Goal: Task Accomplishment & Management: Manage account settings

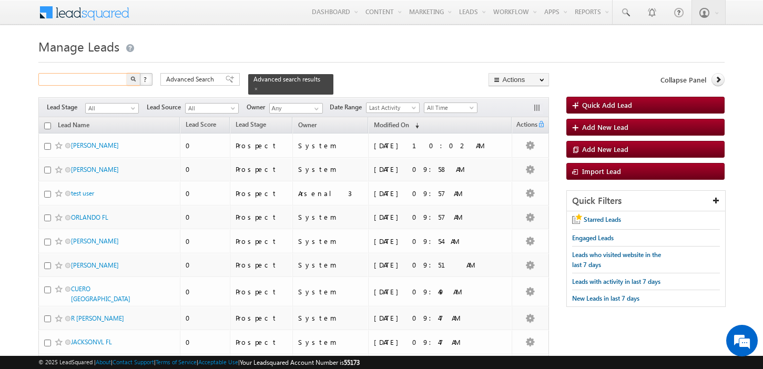
click at [100, 79] on input "text" at bounding box center [83, 79] width 90 height 13
paste input "[EMAIL_ADDRESS][DOMAIN_NAME]"
type input "[EMAIL_ADDRESS][DOMAIN_NAME]"
click at [127, 73] on button "button" at bounding box center [134, 79] width 14 height 13
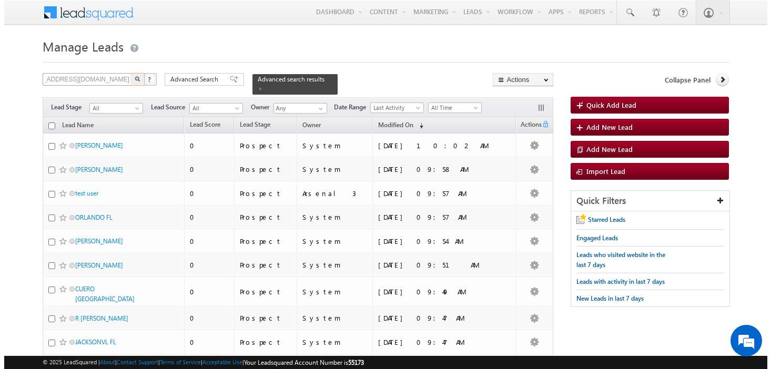
scroll to position [0, 0]
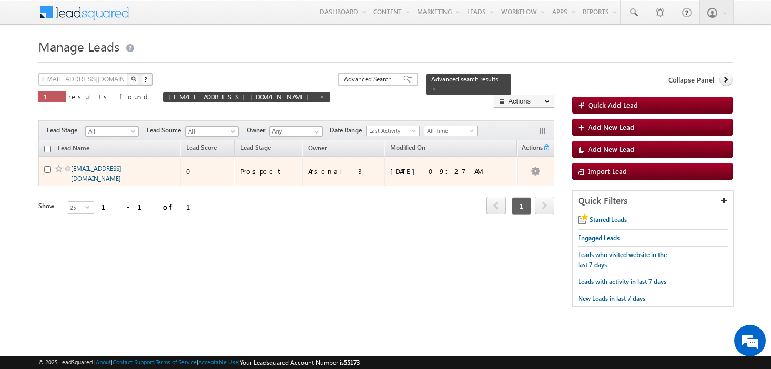
click at [103, 170] on link "[EMAIL_ADDRESS][DOMAIN_NAME]" at bounding box center [96, 174] width 50 height 18
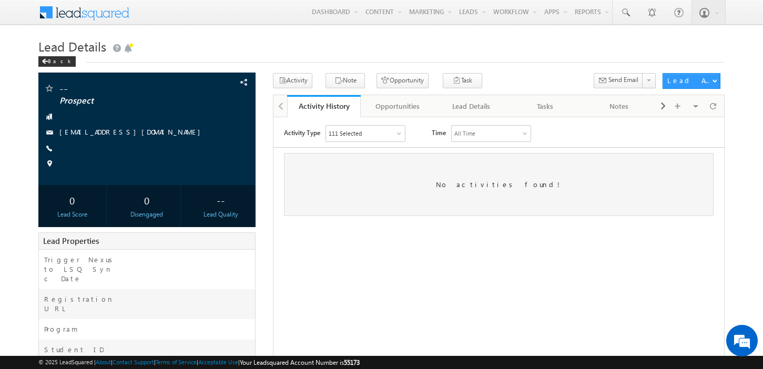
click at [267, 164] on div "-- Prospect" at bounding box center [381, 320] width 687 height 495
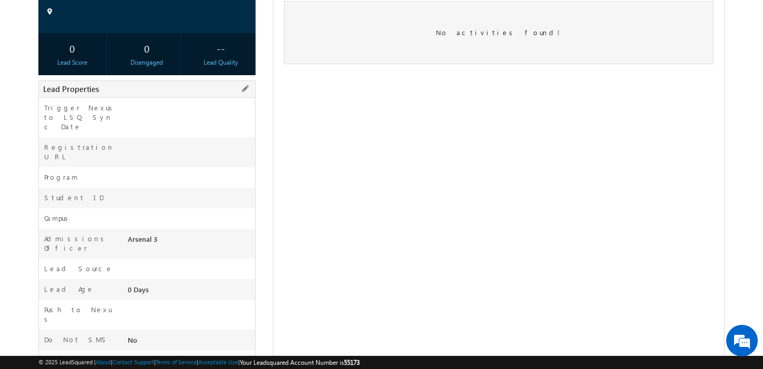
scroll to position [179, 0]
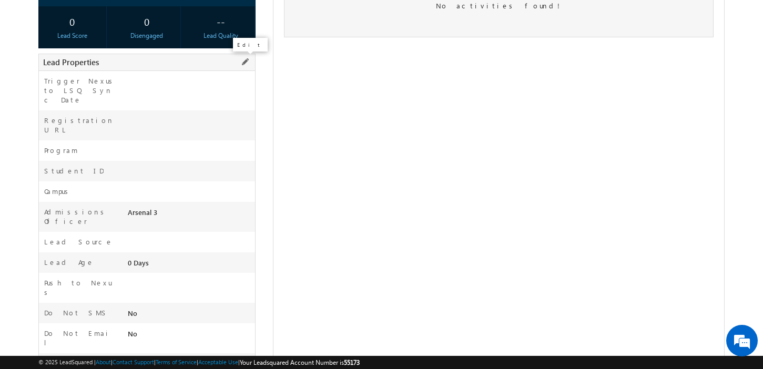
click at [247, 58] on span at bounding box center [245, 62] width 12 height 12
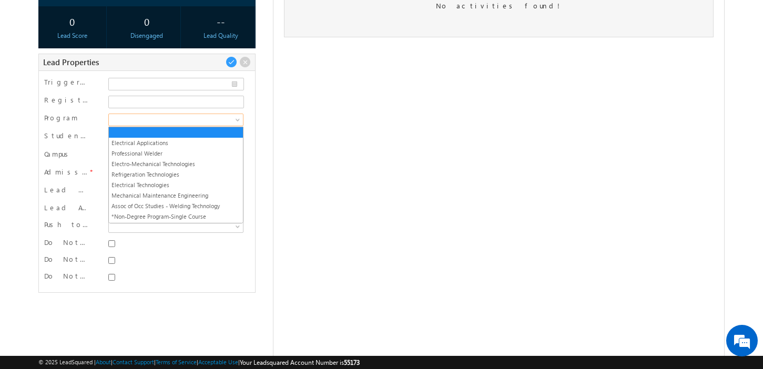
click at [211, 121] on span at bounding box center [174, 119] width 131 height 9
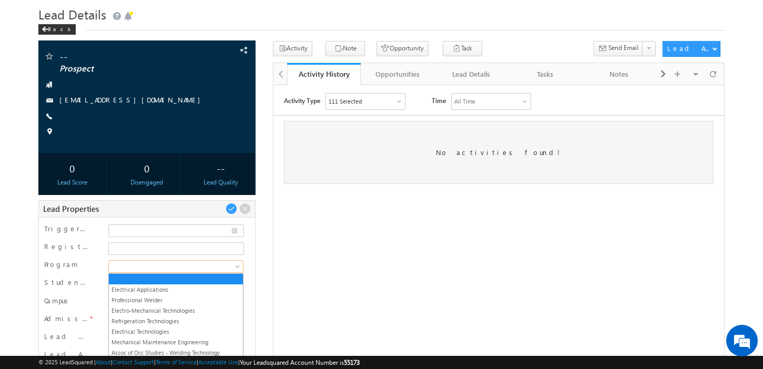
scroll to position [33, 0]
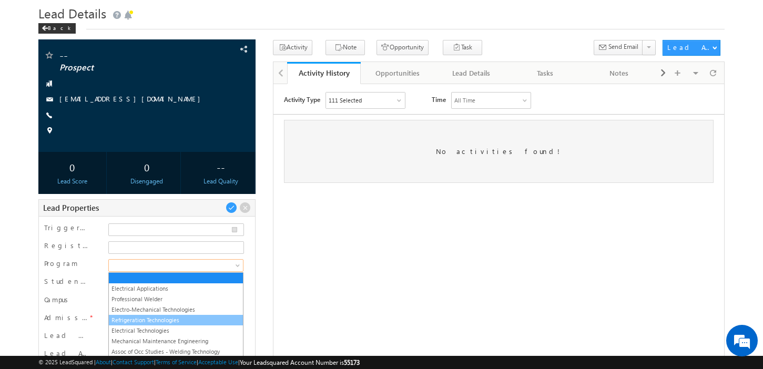
click at [185, 318] on link "Refrigeration Technologies" at bounding box center [176, 319] width 134 height 9
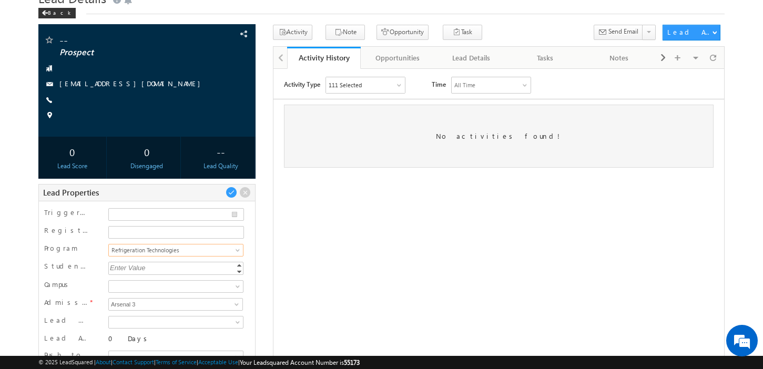
scroll to position [66, 0]
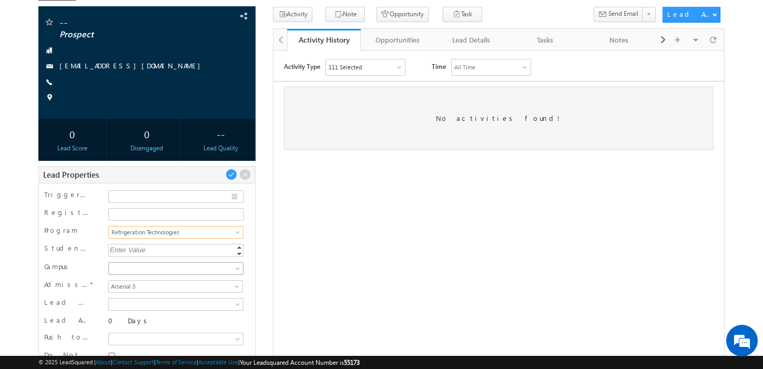
click at [189, 266] on span at bounding box center [174, 268] width 131 height 9
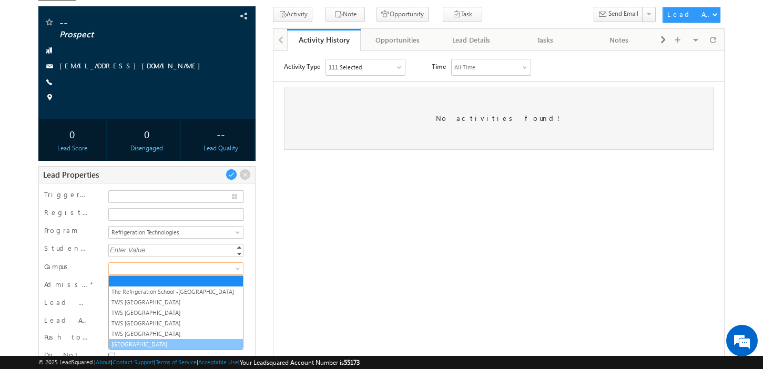
click at [175, 341] on link "TWS Atlanta Campus" at bounding box center [176, 344] width 134 height 9
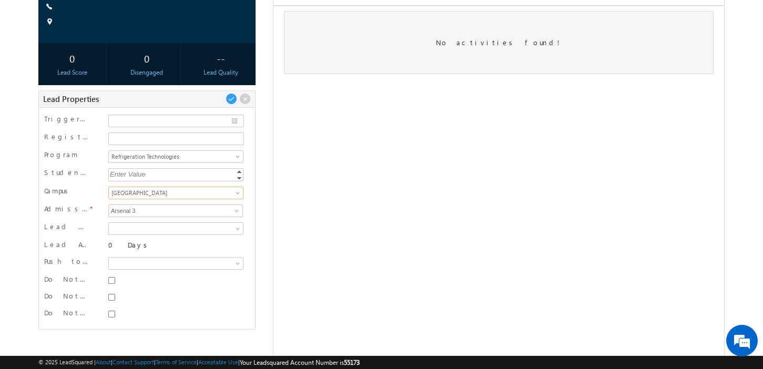
scroll to position [169, 0]
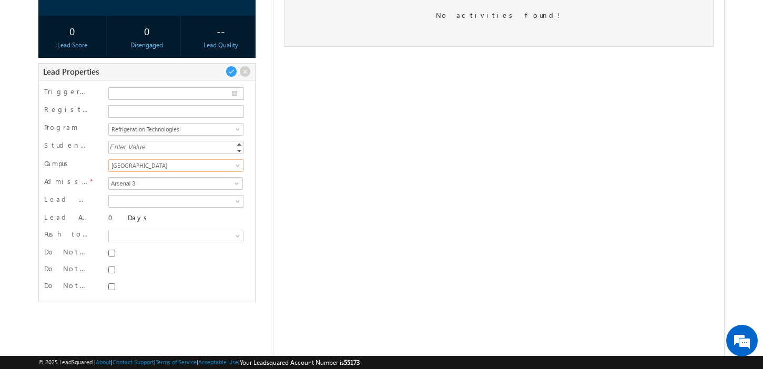
click at [113, 257] on div at bounding box center [175, 253] width 135 height 11
click at [113, 250] on input "Do Not SMS" at bounding box center [111, 253] width 7 height 7
checkbox input "true"
click at [113, 270] on input "Do Not Email" at bounding box center [111, 270] width 7 height 7
checkbox input "true"
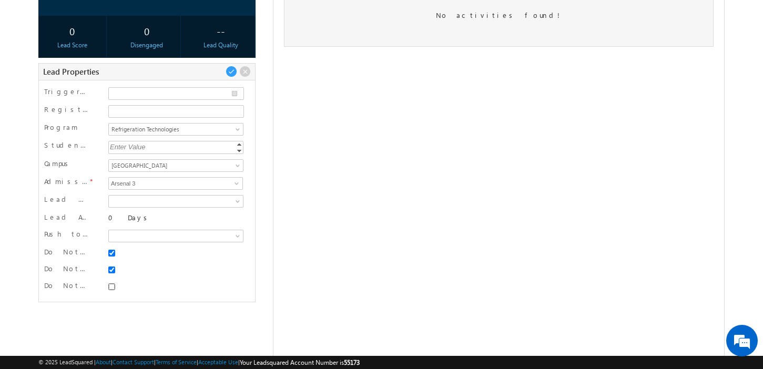
click at [113, 284] on input "Do Not Call" at bounding box center [111, 286] width 7 height 7
checkbox input "true"
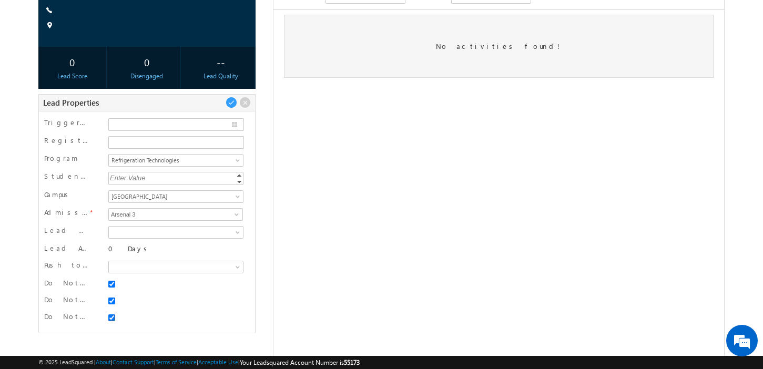
scroll to position [134, 0]
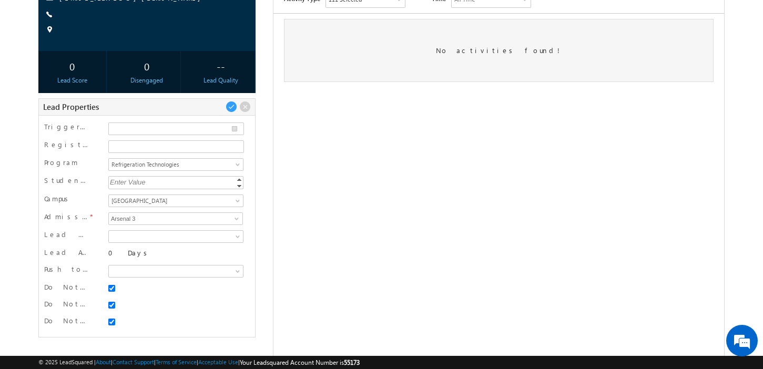
click at [263, 235] on div "-- Prospect" at bounding box center [381, 174] width 687 height 470
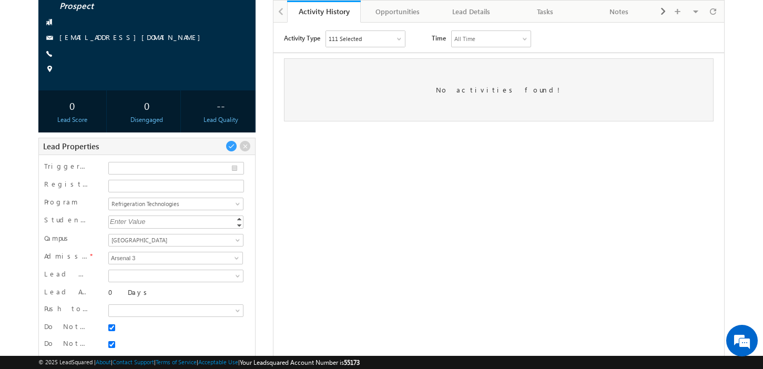
scroll to position [91, 0]
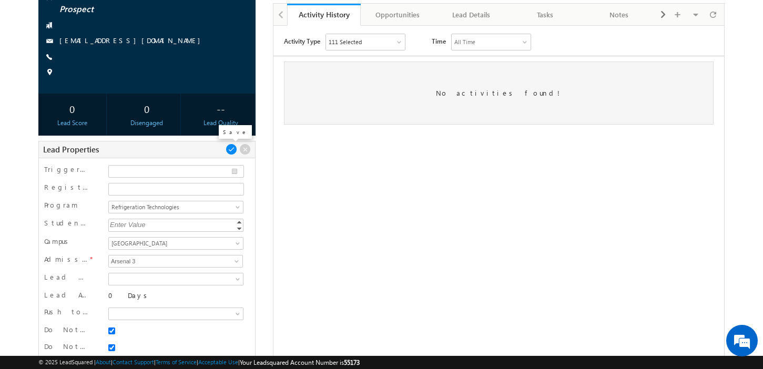
click at [229, 147] on span at bounding box center [232, 150] width 12 height 12
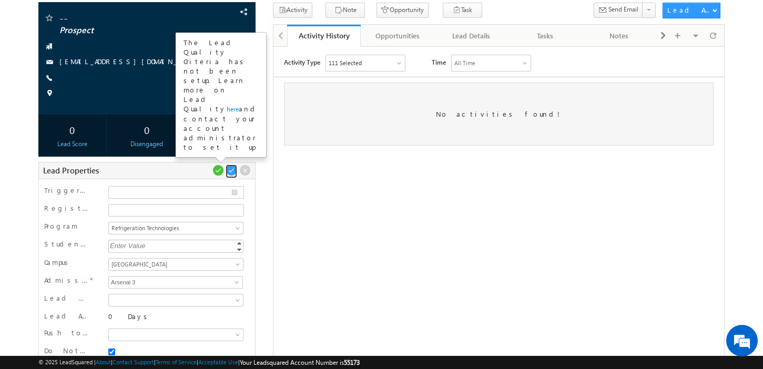
scroll to position [0, 0]
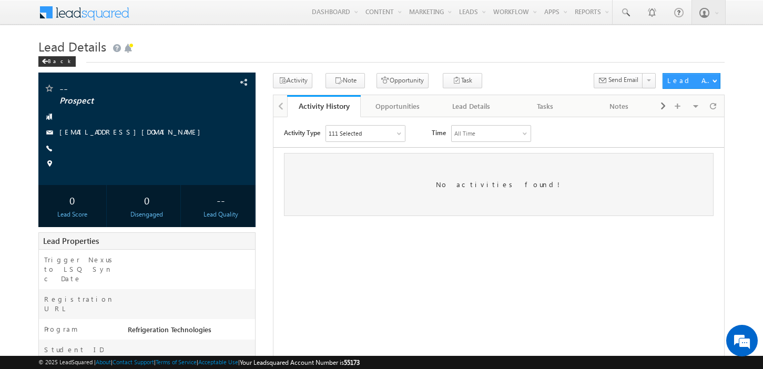
click at [267, 157] on div "-- Prospect amartha+test811atlrt@arsenalstudios.com" at bounding box center [381, 320] width 687 height 495
click at [402, 111] on div "Opportunities" at bounding box center [397, 106] width 56 height 13
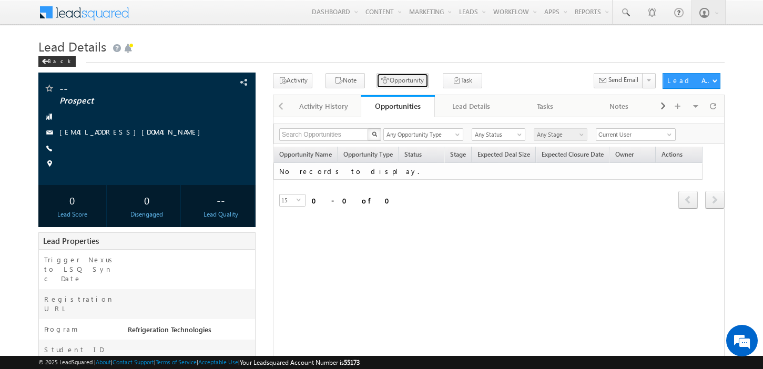
click at [400, 80] on button "Opportunity" at bounding box center [402, 80] width 52 height 15
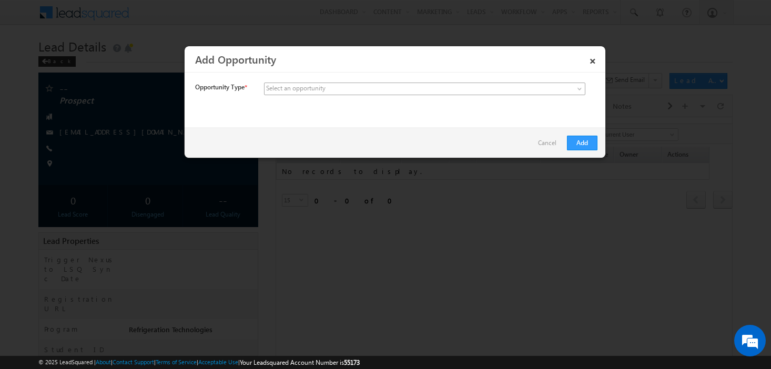
click at [376, 89] on span at bounding box center [346, 88] width 164 height 9
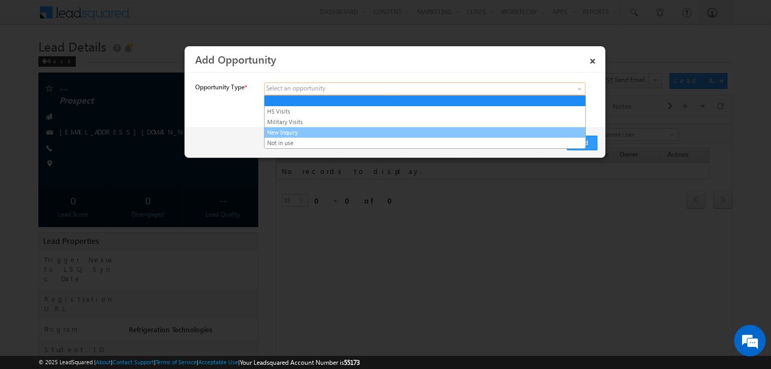
click at [365, 132] on link "New Inquiry" at bounding box center [424, 132] width 321 height 9
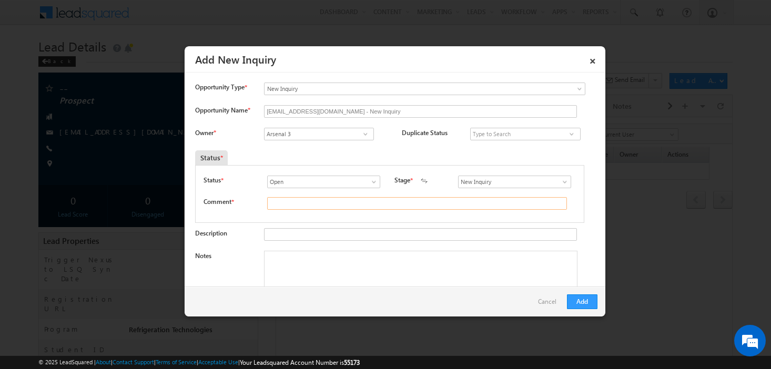
click at [321, 206] on input "text" at bounding box center [417, 203] width 300 height 13
type input "test"
click at [585, 301] on button "Add" at bounding box center [582, 301] width 30 height 15
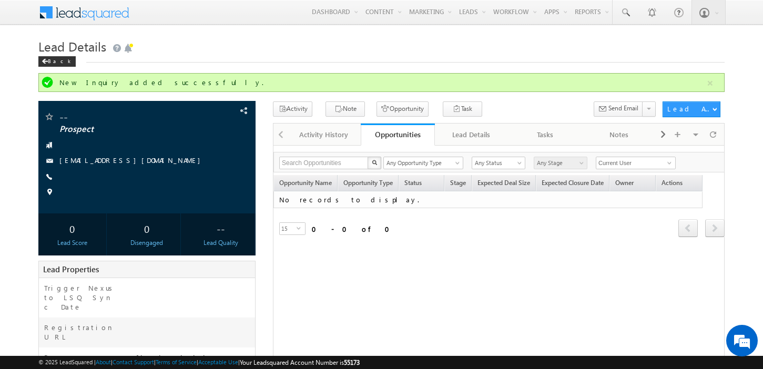
click at [491, 249] on div "Opportunity Name Opportunity Type Status Stage Expected Deal Size Expected Clos…" at bounding box center [498, 213] width 451 height 77
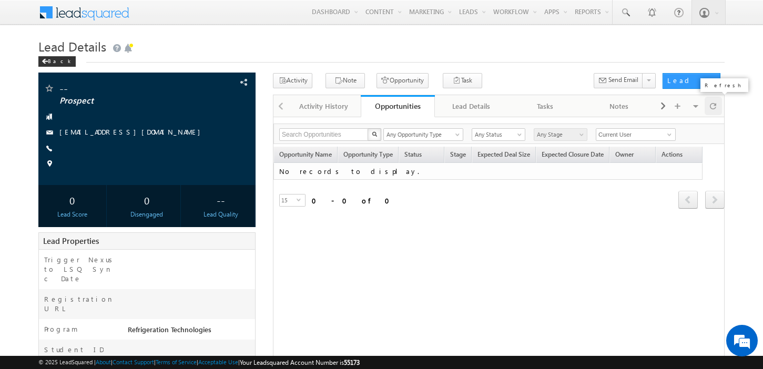
click at [718, 109] on div at bounding box center [714, 106] width 18 height 18
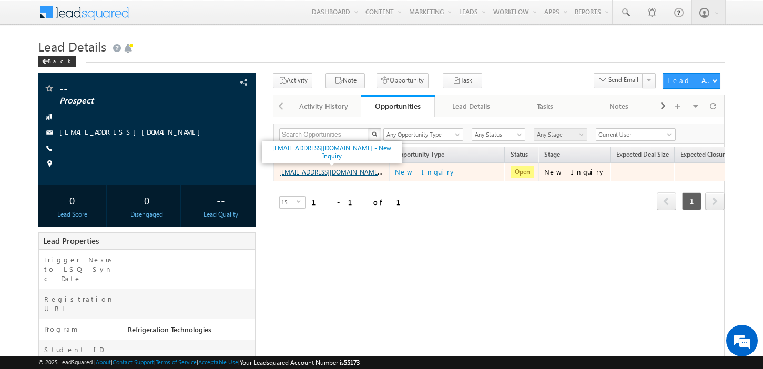
click at [355, 172] on link "amartha+test811atlrt@arsenalstudios.com - New Inquiry" at bounding box center [349, 171] width 140 height 9
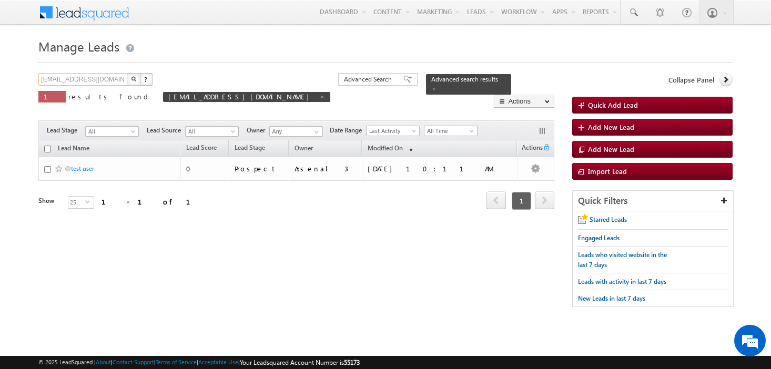
click at [106, 80] on input "[EMAIL_ADDRESS][DOMAIN_NAME]" at bounding box center [83, 79] width 90 height 13
click at [106, 80] on input "amartha+test811atlrt@arsenalstudios.com" at bounding box center [83, 79] width 90 height 13
click at [320, 97] on span at bounding box center [322, 96] width 5 height 5
type input "Search Leads"
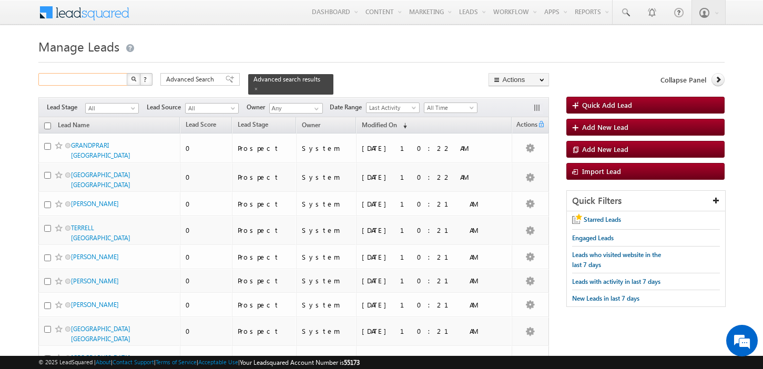
click at [89, 80] on input "text" at bounding box center [83, 79] width 90 height 13
paste input "amartha+test811atlea@arsenalstudios.com"
type input "amartha+test811atlea@arsenalstudios.com"
click at [133, 83] on button "button" at bounding box center [134, 79] width 14 height 13
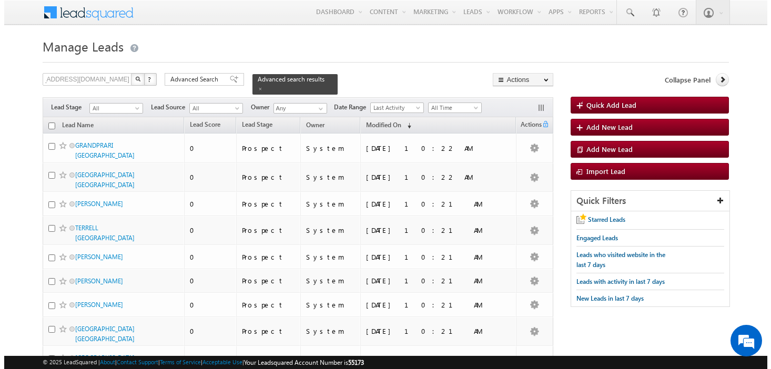
scroll to position [0, 0]
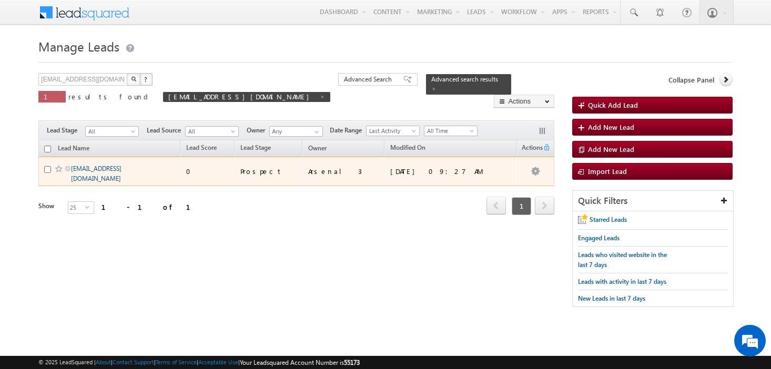
click at [109, 166] on link "amartha+test811atlea@arsenalstudios.com" at bounding box center [96, 174] width 50 height 18
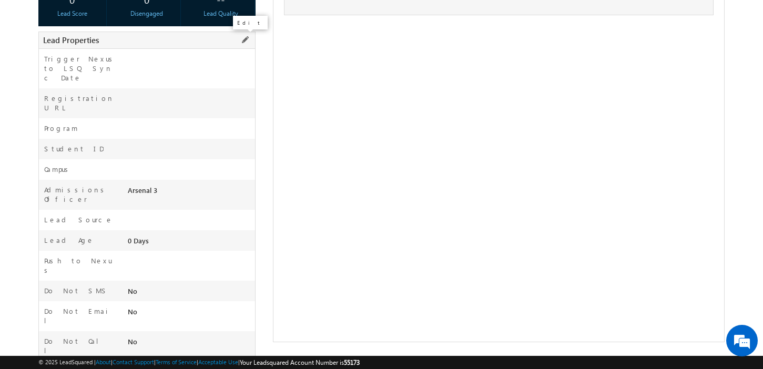
click at [246, 40] on span at bounding box center [245, 40] width 12 height 12
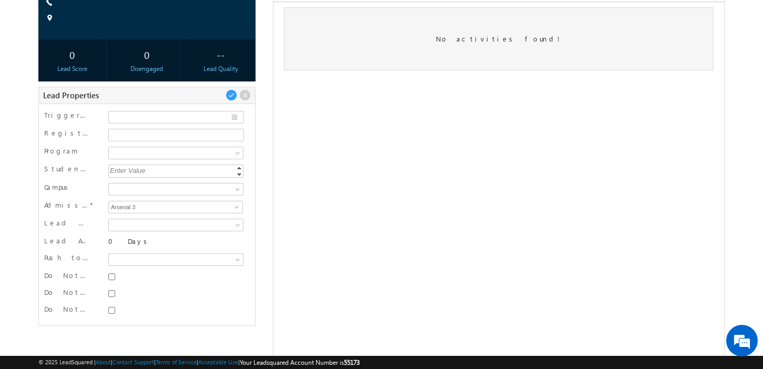
scroll to position [181, 0]
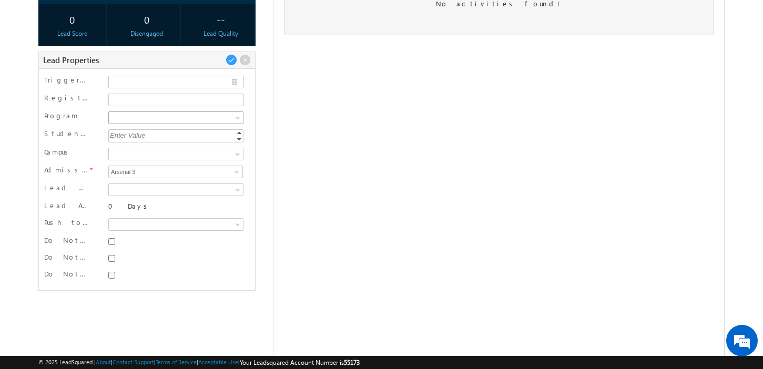
click at [200, 119] on span at bounding box center [174, 117] width 131 height 9
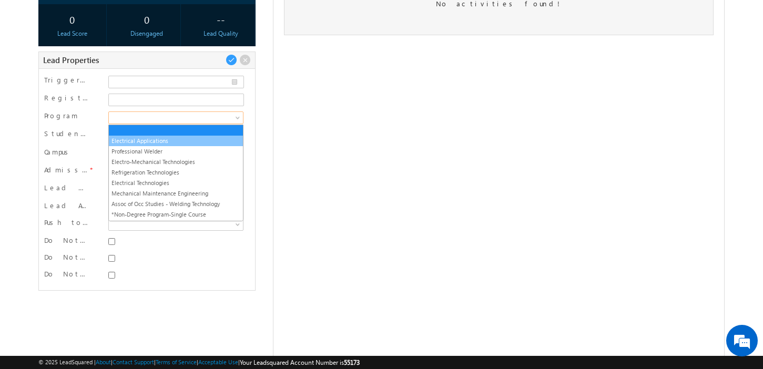
click at [199, 137] on link "Electrical Applications" at bounding box center [176, 140] width 134 height 9
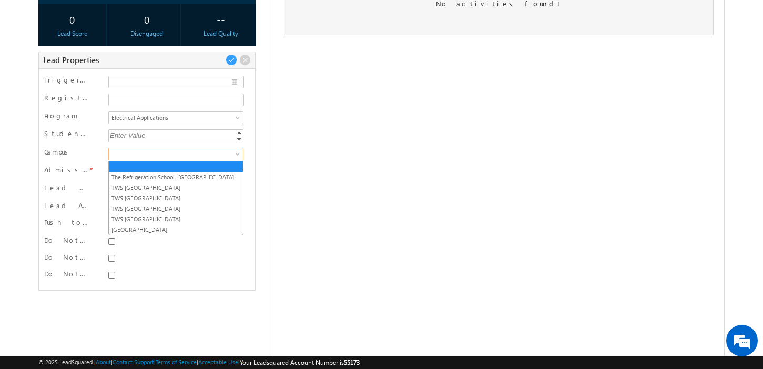
click at [196, 151] on span at bounding box center [174, 153] width 131 height 9
click at [195, 229] on link "[GEOGRAPHIC_DATA]" at bounding box center [176, 229] width 134 height 9
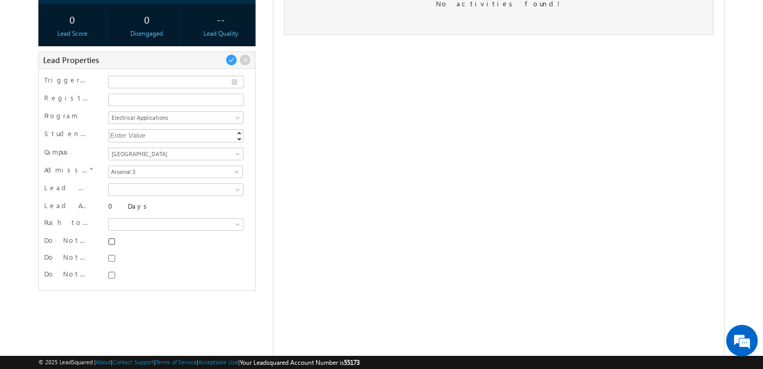
click at [113, 241] on input "Do Not SMS" at bounding box center [111, 241] width 7 height 7
checkbox input "true"
click at [114, 256] on input "Do Not Email" at bounding box center [111, 258] width 7 height 7
checkbox input "true"
click at [114, 272] on input "Do Not Call" at bounding box center [111, 275] width 7 height 7
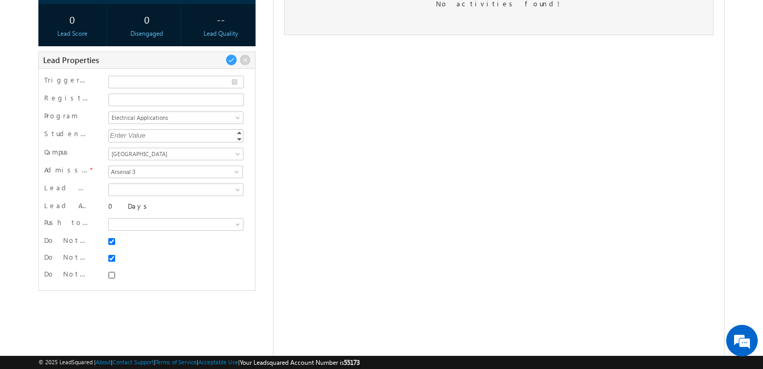
checkbox input "true"
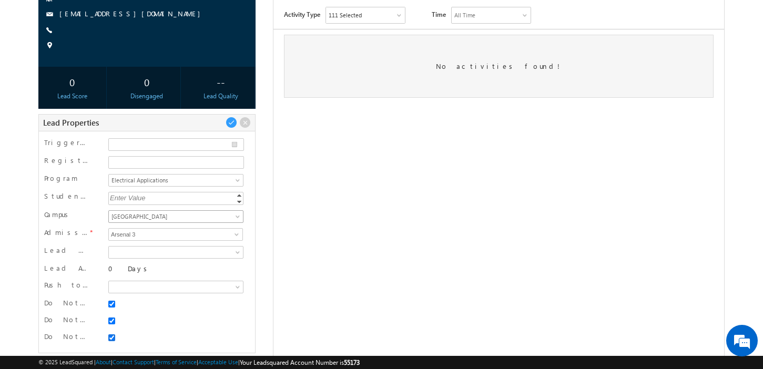
scroll to position [117, 0]
click at [230, 124] on span at bounding box center [232, 124] width 12 height 12
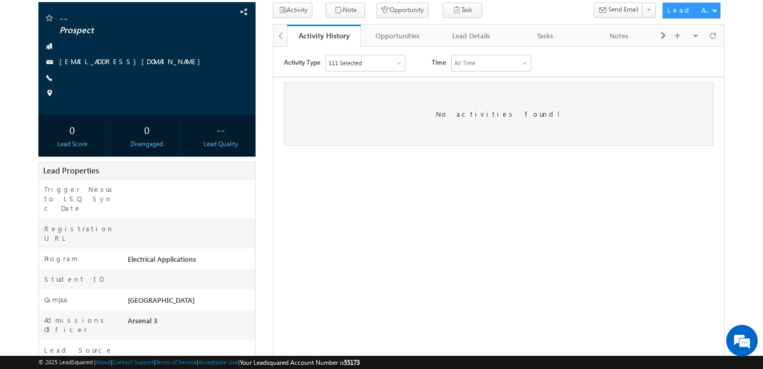
scroll to position [0, 0]
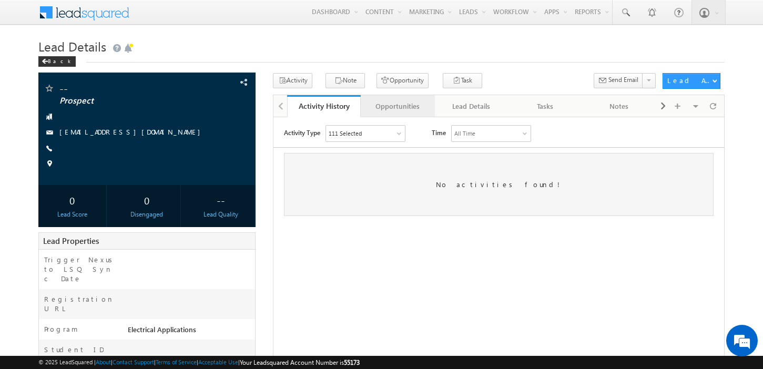
click at [396, 106] on div "Opportunities" at bounding box center [397, 106] width 56 height 13
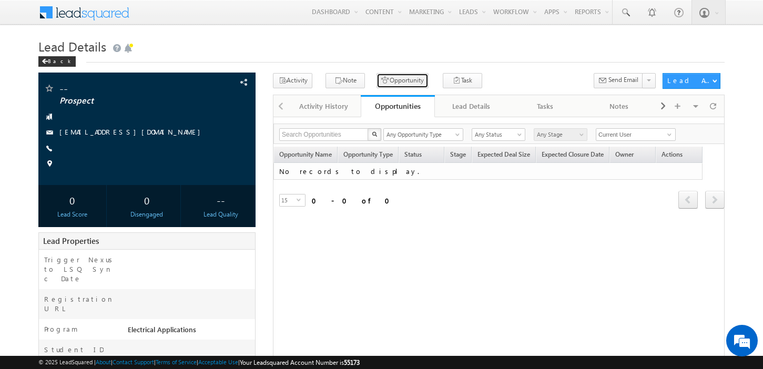
click at [389, 78] on button "Opportunity" at bounding box center [402, 80] width 52 height 15
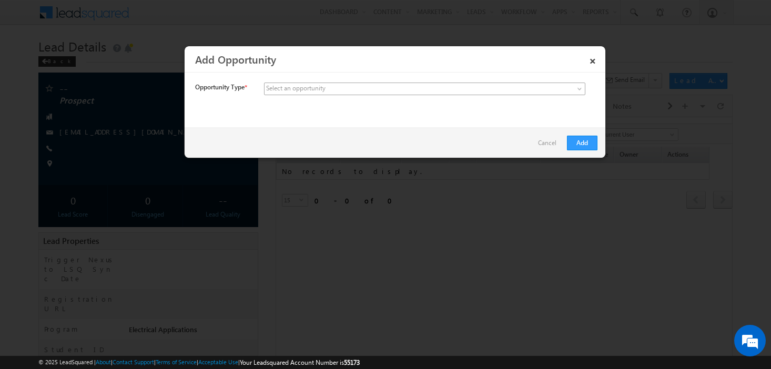
click at [405, 90] on span at bounding box center [346, 88] width 164 height 9
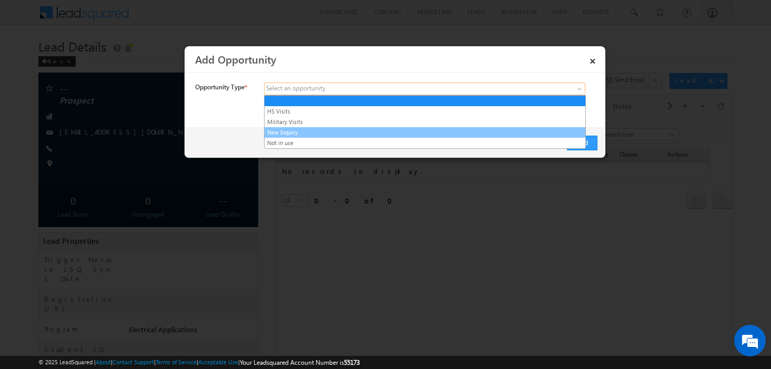
click at [397, 129] on link "New Inquiry" at bounding box center [424, 132] width 321 height 9
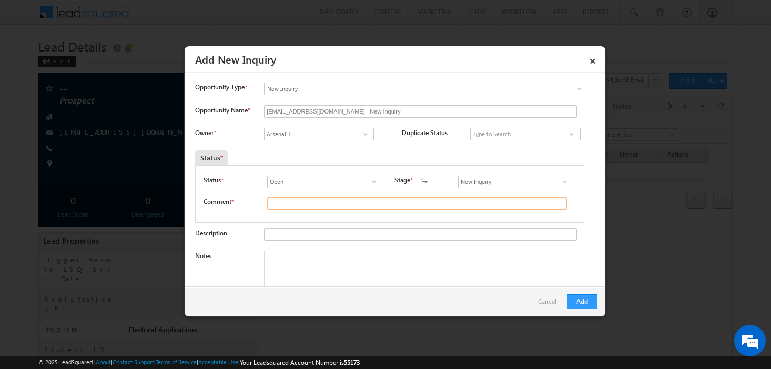
click at [317, 201] on input "text" at bounding box center [417, 203] width 300 height 13
type input "test"
click at [589, 306] on button "Add" at bounding box center [582, 301] width 30 height 15
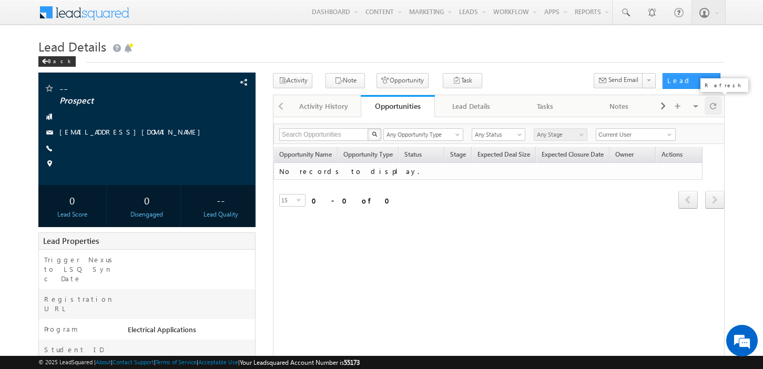
click at [718, 102] on div at bounding box center [714, 106] width 18 height 18
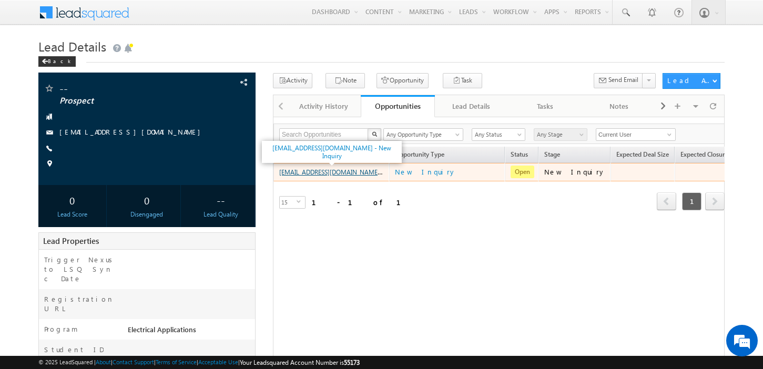
click at [357, 172] on link "amartha+test811atlea@arsenalstudios.com - New Inquiry" at bounding box center [349, 171] width 140 height 9
